Goal: Task Accomplishment & Management: Manage account settings

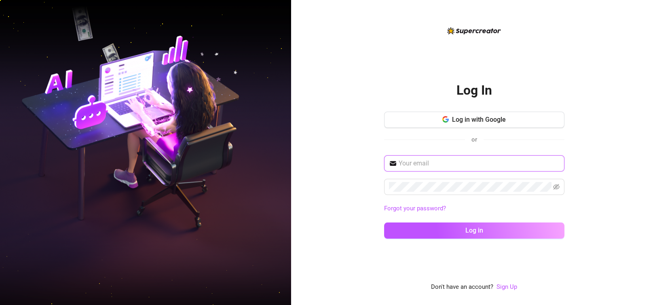
click at [460, 160] on input "text" at bounding box center [479, 163] width 161 height 10
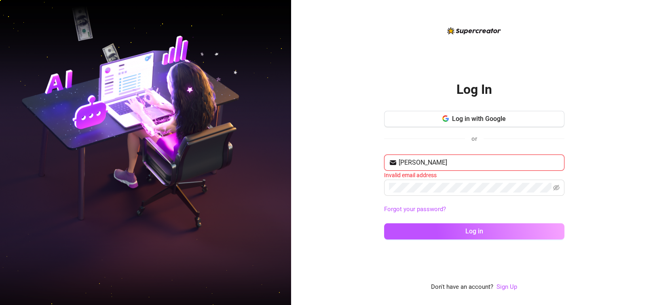
type input "[DOMAIN_NAME][EMAIL_ADDRESS][DOMAIN_NAME]"
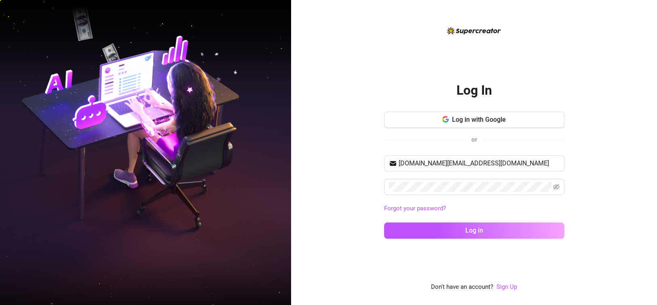
click at [338, 207] on div "Log In Log in with Google or [DOMAIN_NAME][EMAIL_ADDRESS][DOMAIN_NAME] Forgot y…" at bounding box center [474, 152] width 366 height 305
click at [485, 223] on button "Log in" at bounding box center [474, 230] width 180 height 16
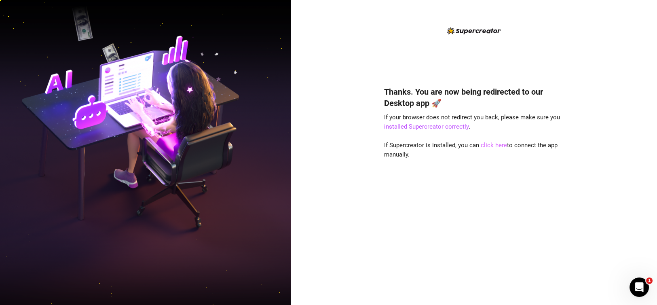
click at [496, 148] on link "click here" at bounding box center [494, 144] width 26 height 7
click at [489, 146] on link "click here" at bounding box center [494, 144] width 26 height 7
